Goal: Information Seeking & Learning: Find specific fact

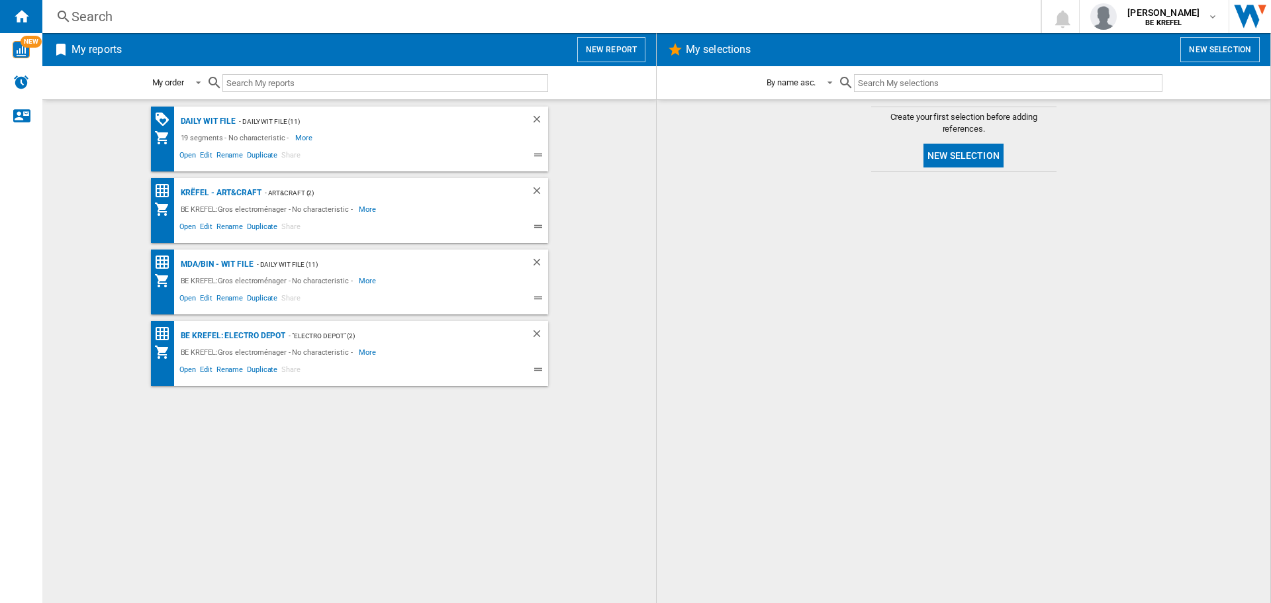
click at [317, 21] on div "Search" at bounding box center [538, 16] width 934 height 19
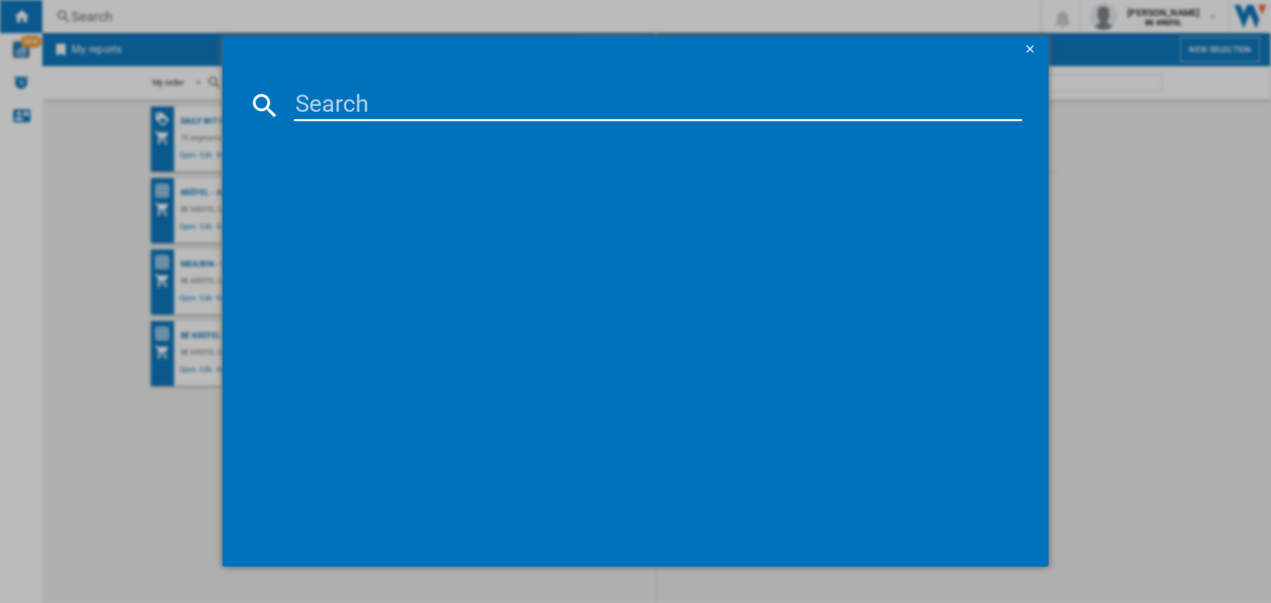
click at [358, 94] on input at bounding box center [658, 105] width 728 height 32
paste input "21009694"
type input "21009694"
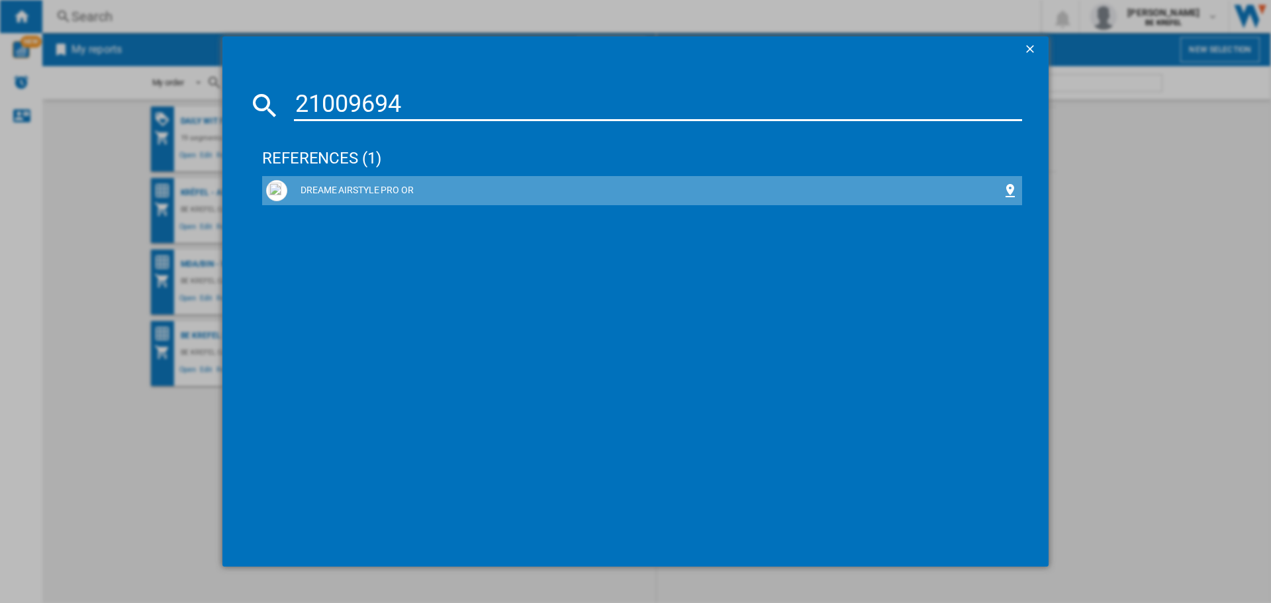
click at [378, 188] on div "DREAME AIRSTYLE PRO OR" at bounding box center [644, 190] width 715 height 13
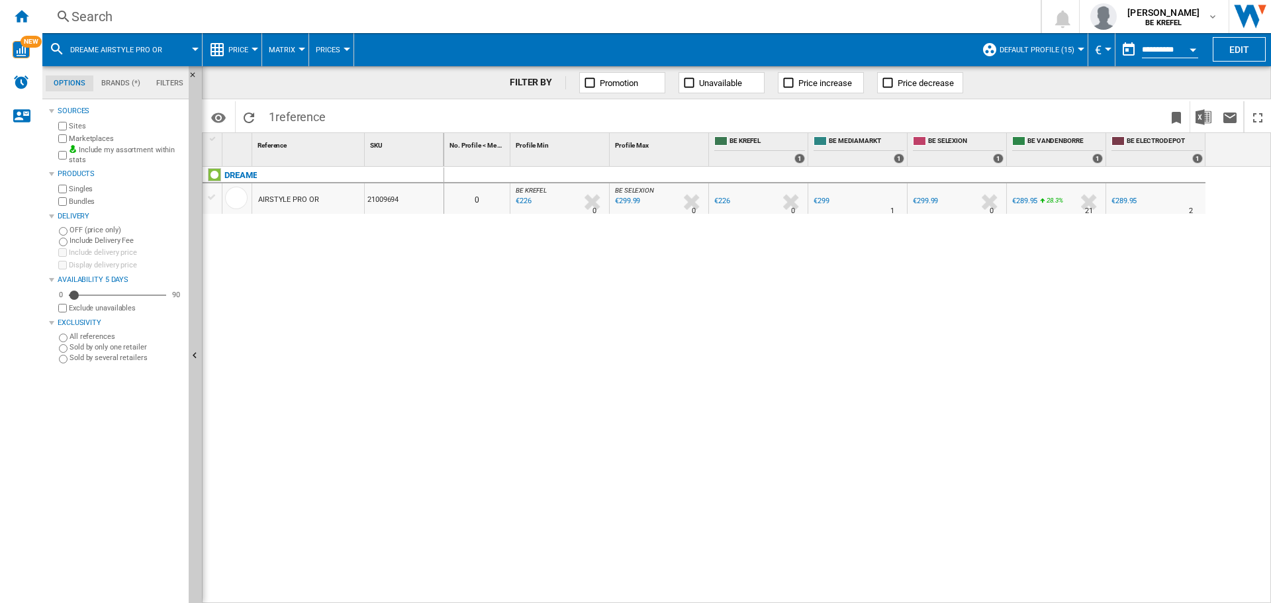
click at [451, 18] on div "Search" at bounding box center [538, 16] width 934 height 19
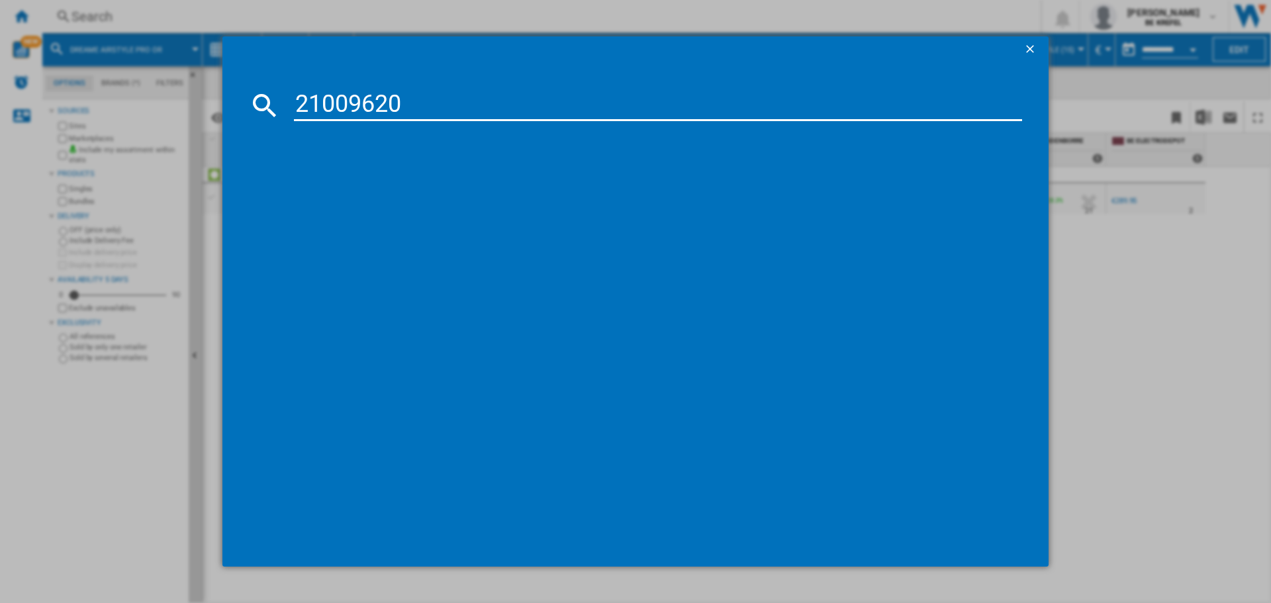
type input "21009620"
click at [451, 18] on div "21009620" at bounding box center [635, 301] width 1271 height 603
click at [416, 99] on input "21009620" at bounding box center [658, 105] width 728 height 32
click at [402, 187] on div "DREAME HAIR GLORY COMBO BLANC" at bounding box center [644, 190] width 715 height 13
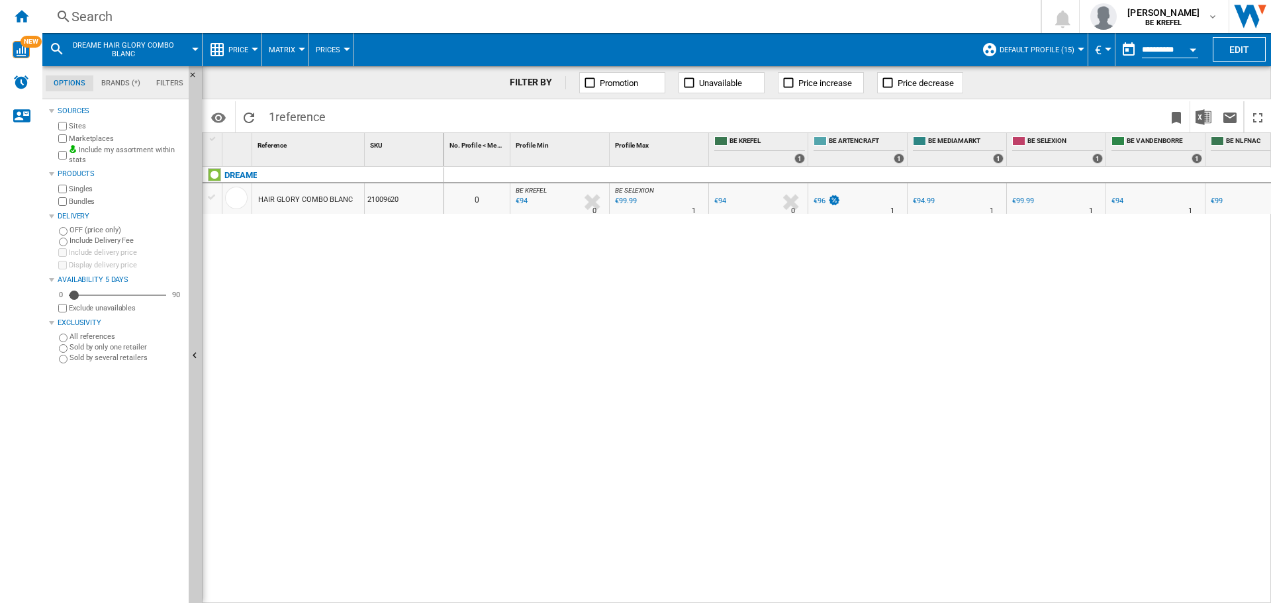
scroll to position [0, 33]
